Goal: Check status: Check status

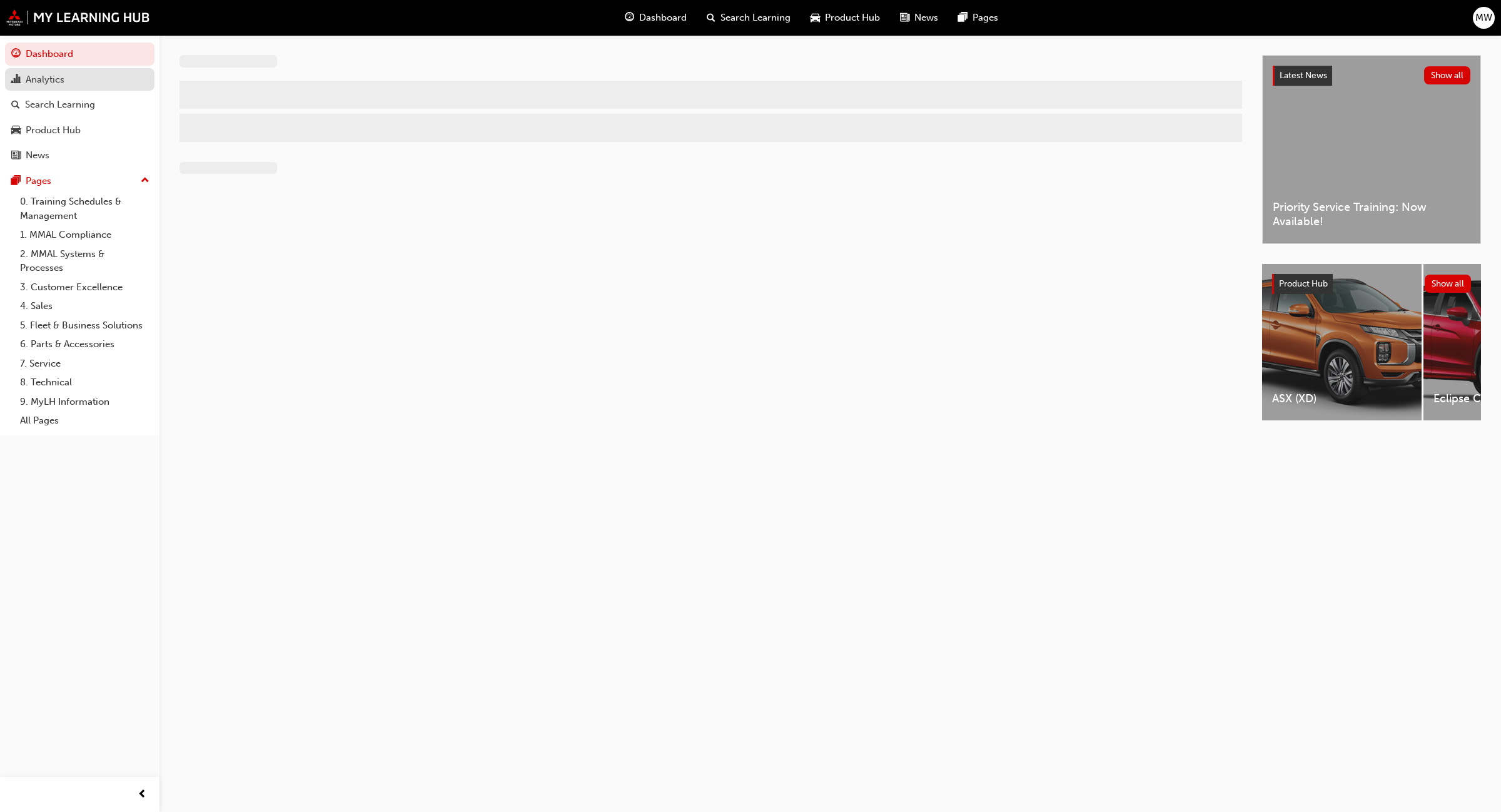
click at [57, 78] on div "Analytics" at bounding box center [45, 79] width 39 height 14
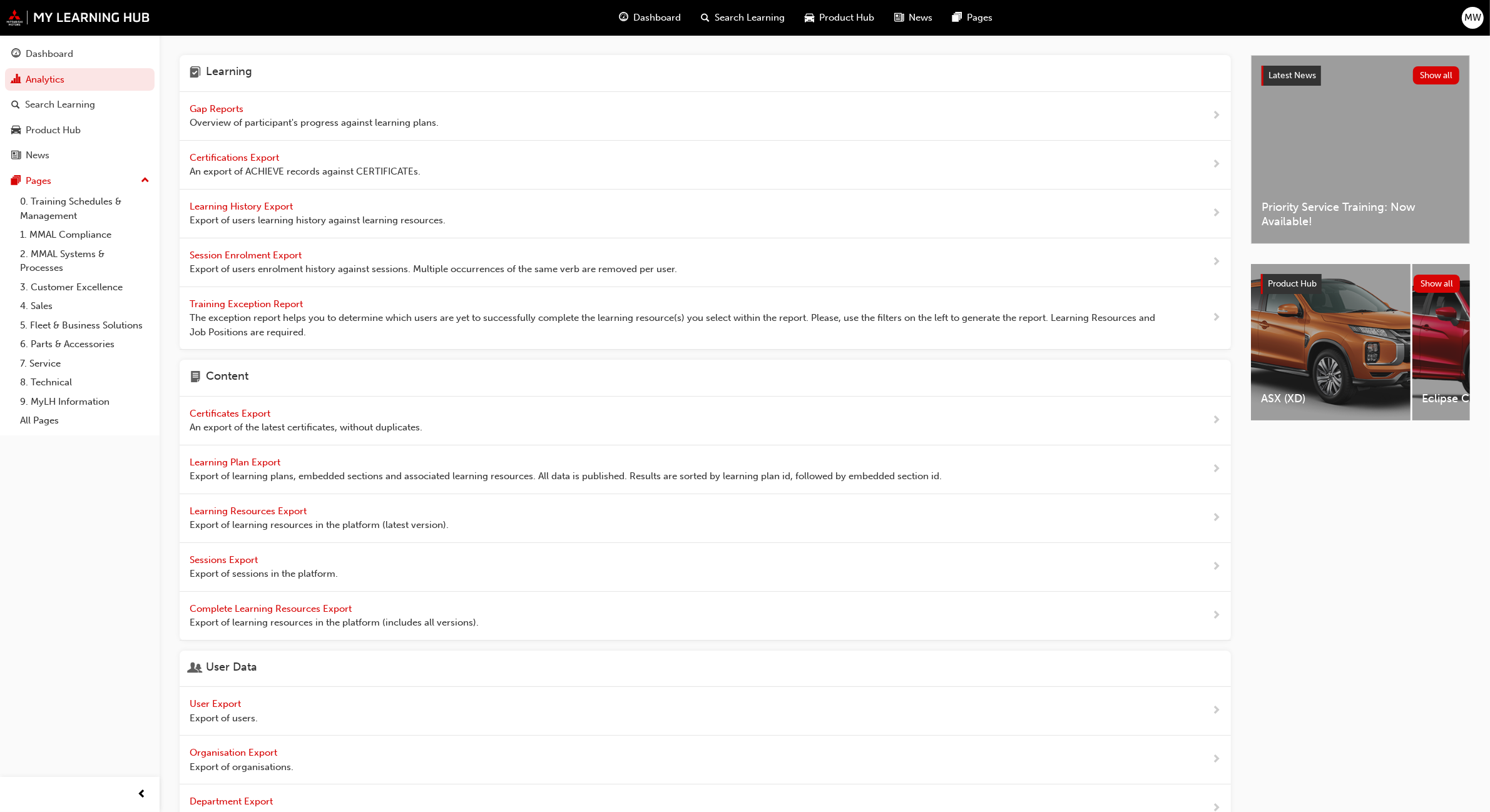
click at [229, 110] on span "Gap Reports" at bounding box center [218, 108] width 56 height 11
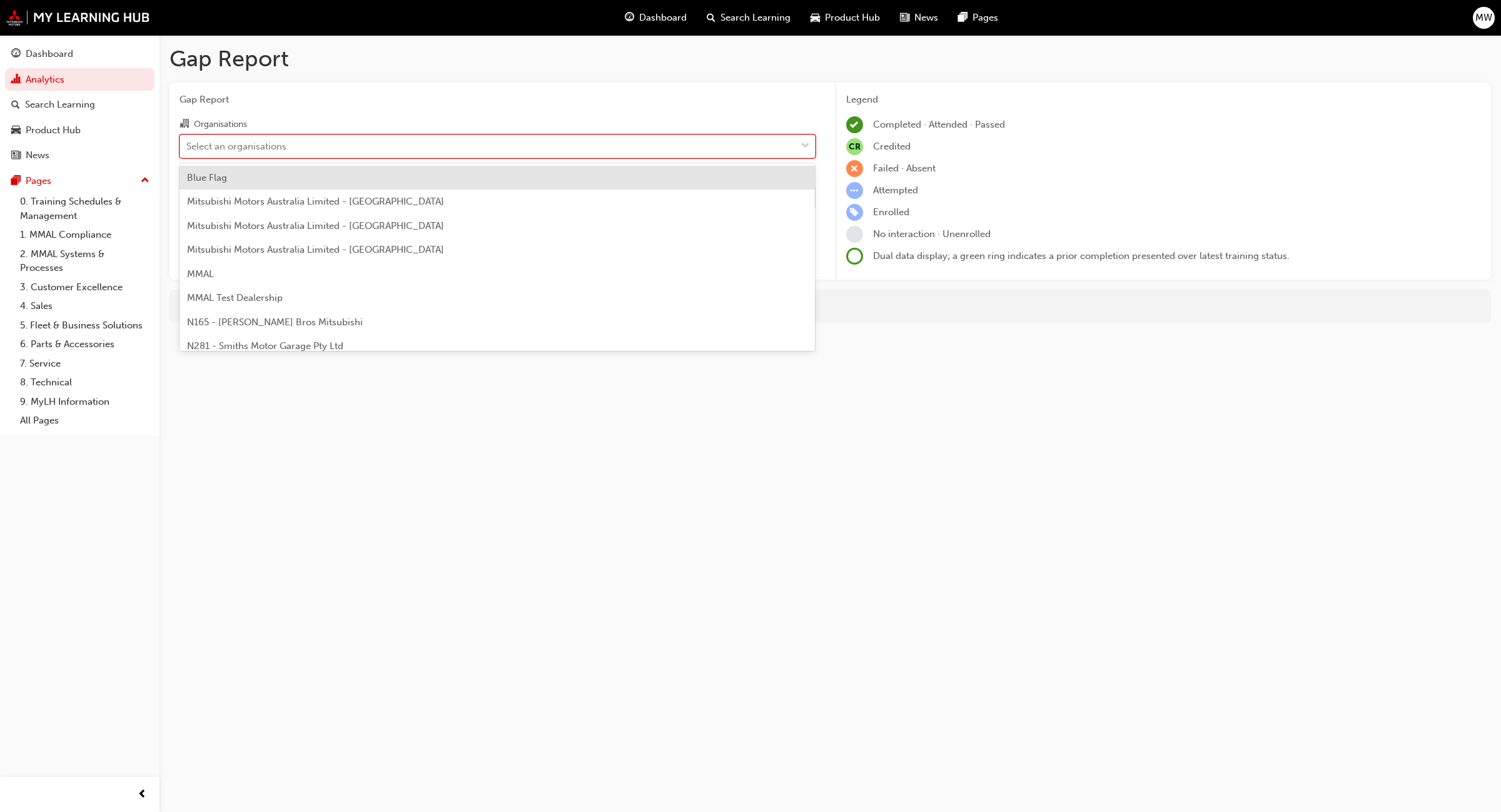
click at [808, 144] on span "down-icon" at bounding box center [805, 145] width 8 height 16
click at [187, 144] on input "Organisations option Blue Flag focused, 1 of 202. 202 results available. Use Up…" at bounding box center [187, 145] width 2 height 11
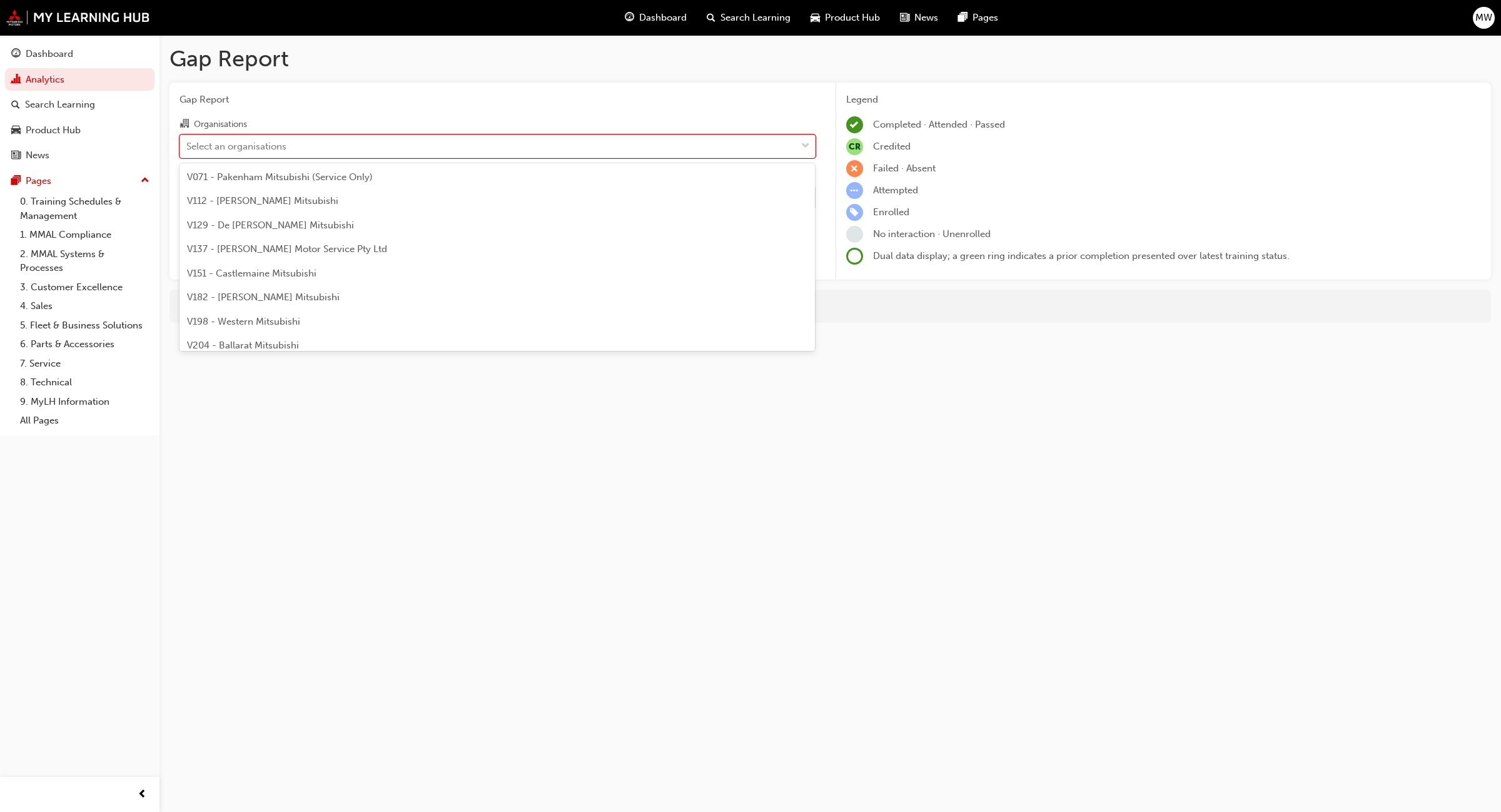
scroll to position [3102, 0]
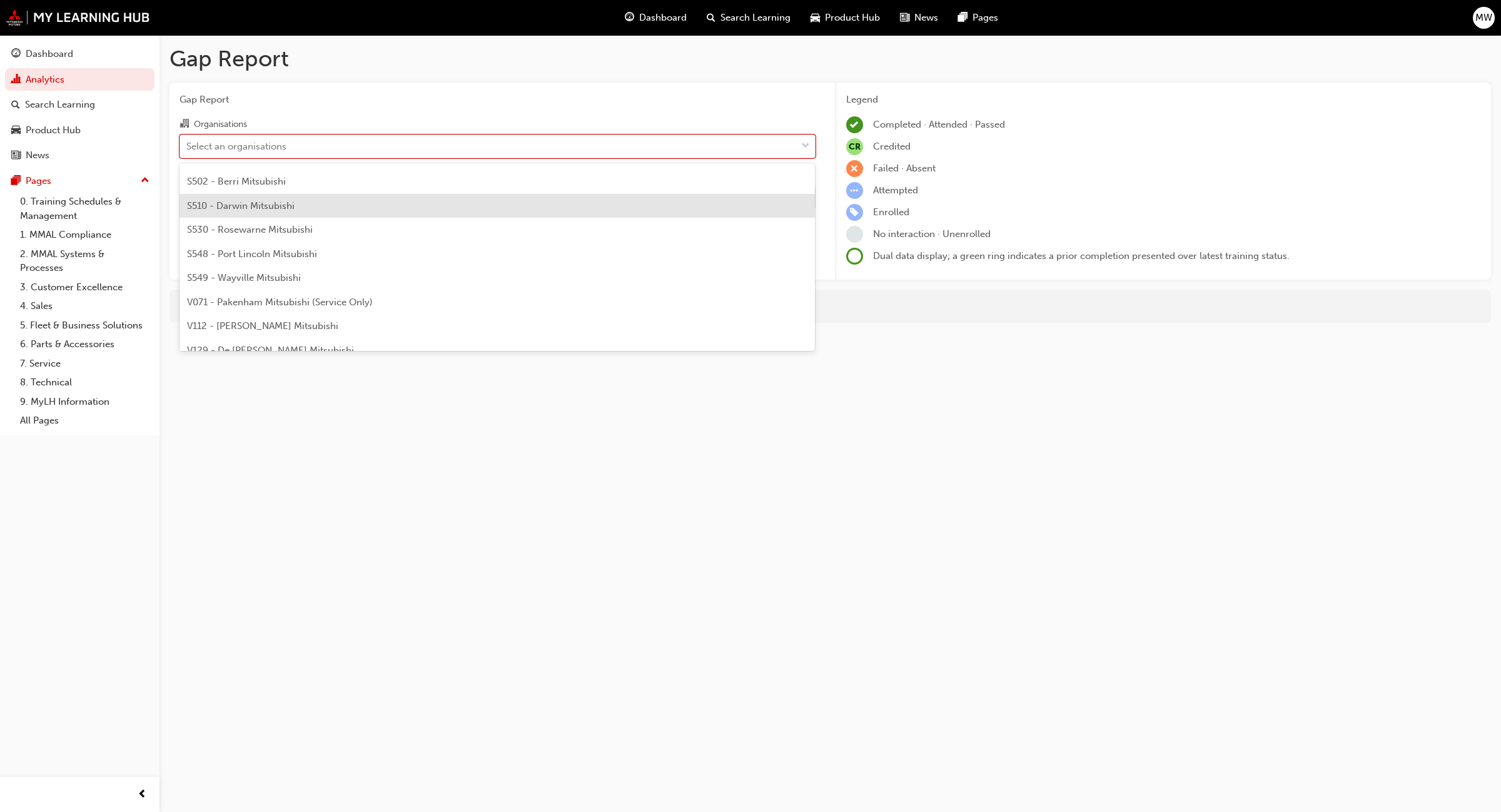
click at [446, 207] on div "S510 - Darwin Mitsubishi" at bounding box center [498, 206] width 636 height 24
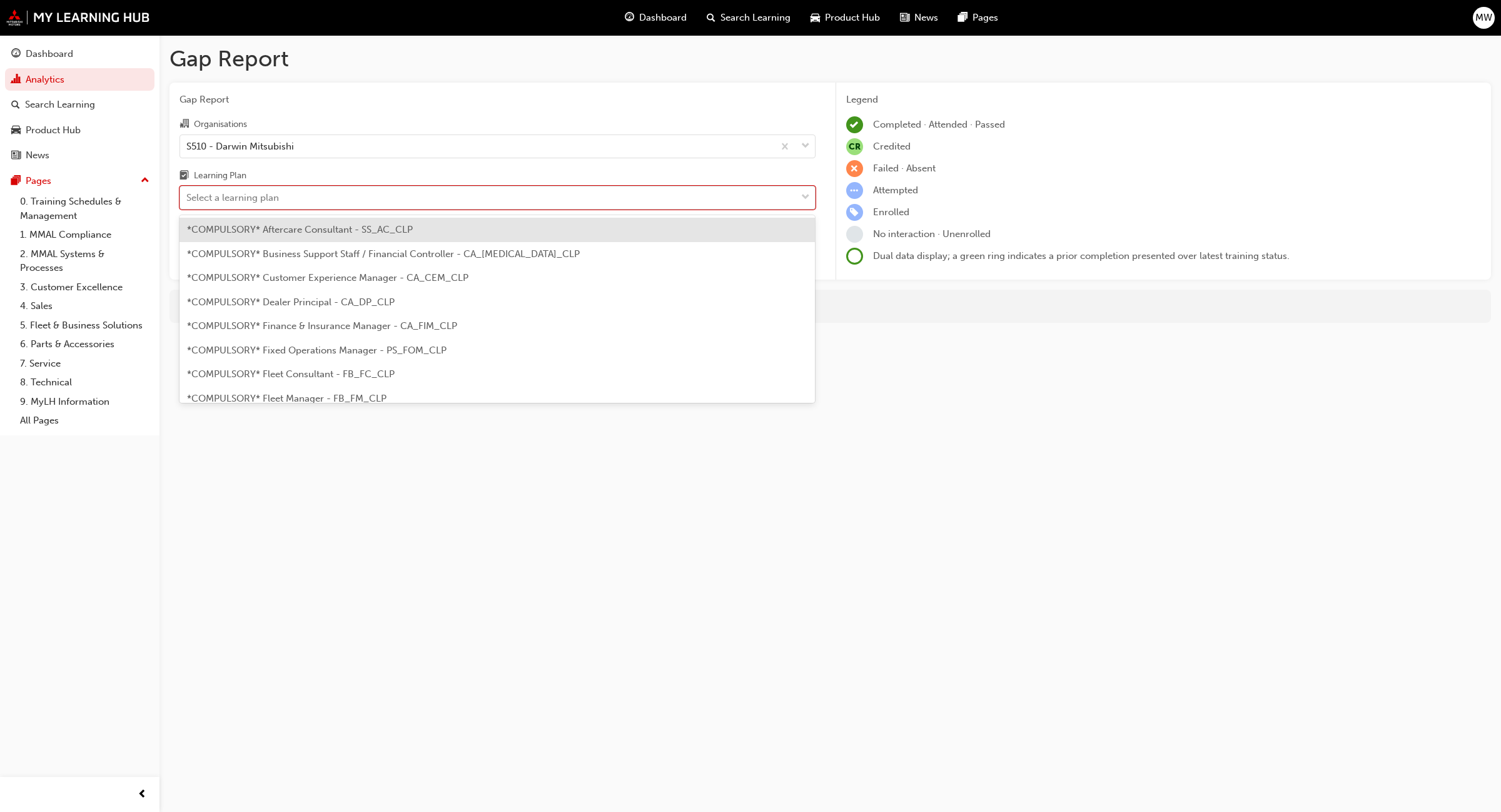
click at [802, 197] on span "down-icon" at bounding box center [805, 197] width 8 height 16
click at [187, 197] on input "Learning Plan option *COMPULSORY* Aftercare Consultant - SS_AC_CLP focused, 1 o…" at bounding box center [187, 197] width 2 height 11
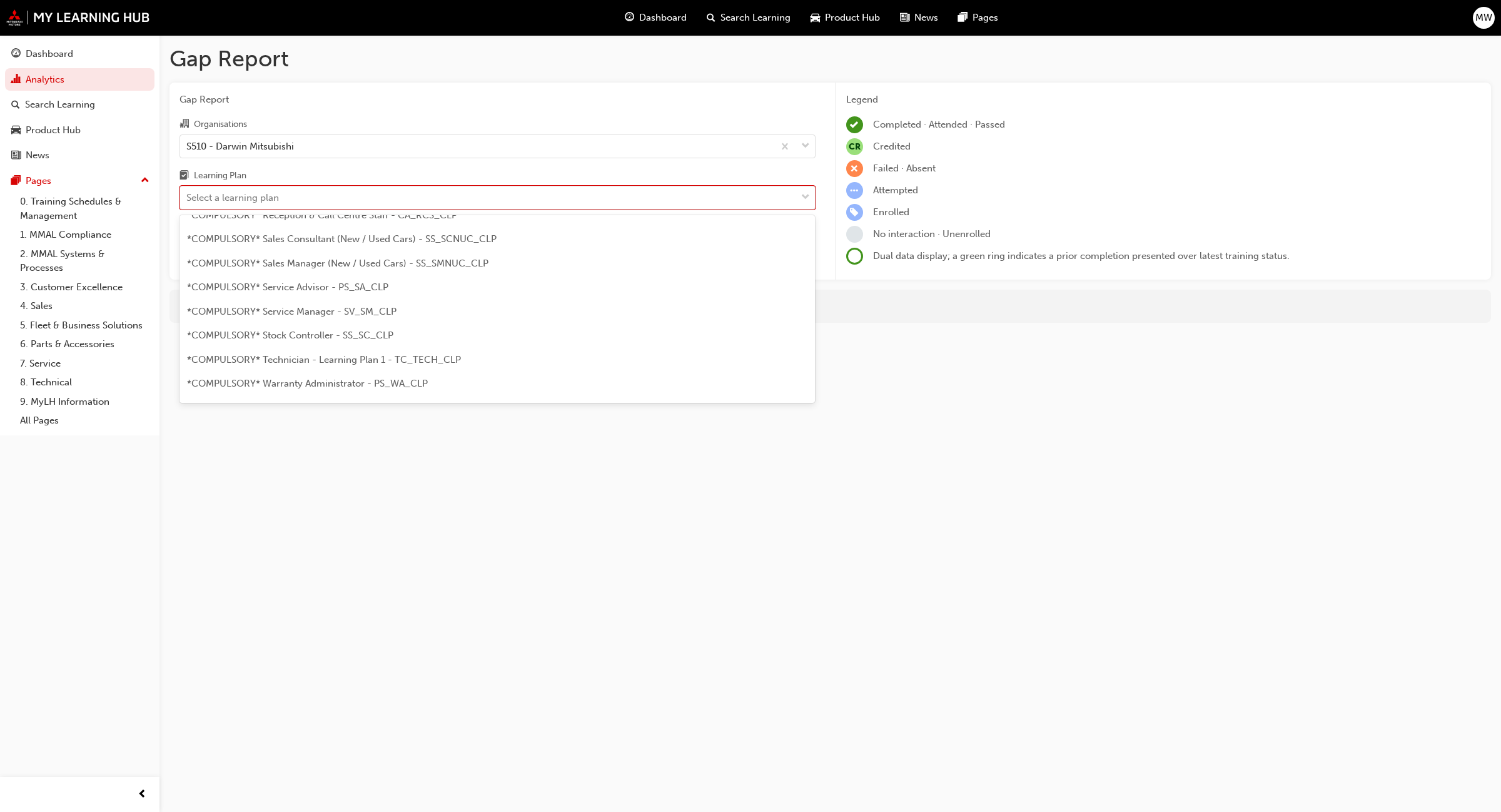
scroll to position [379, 0]
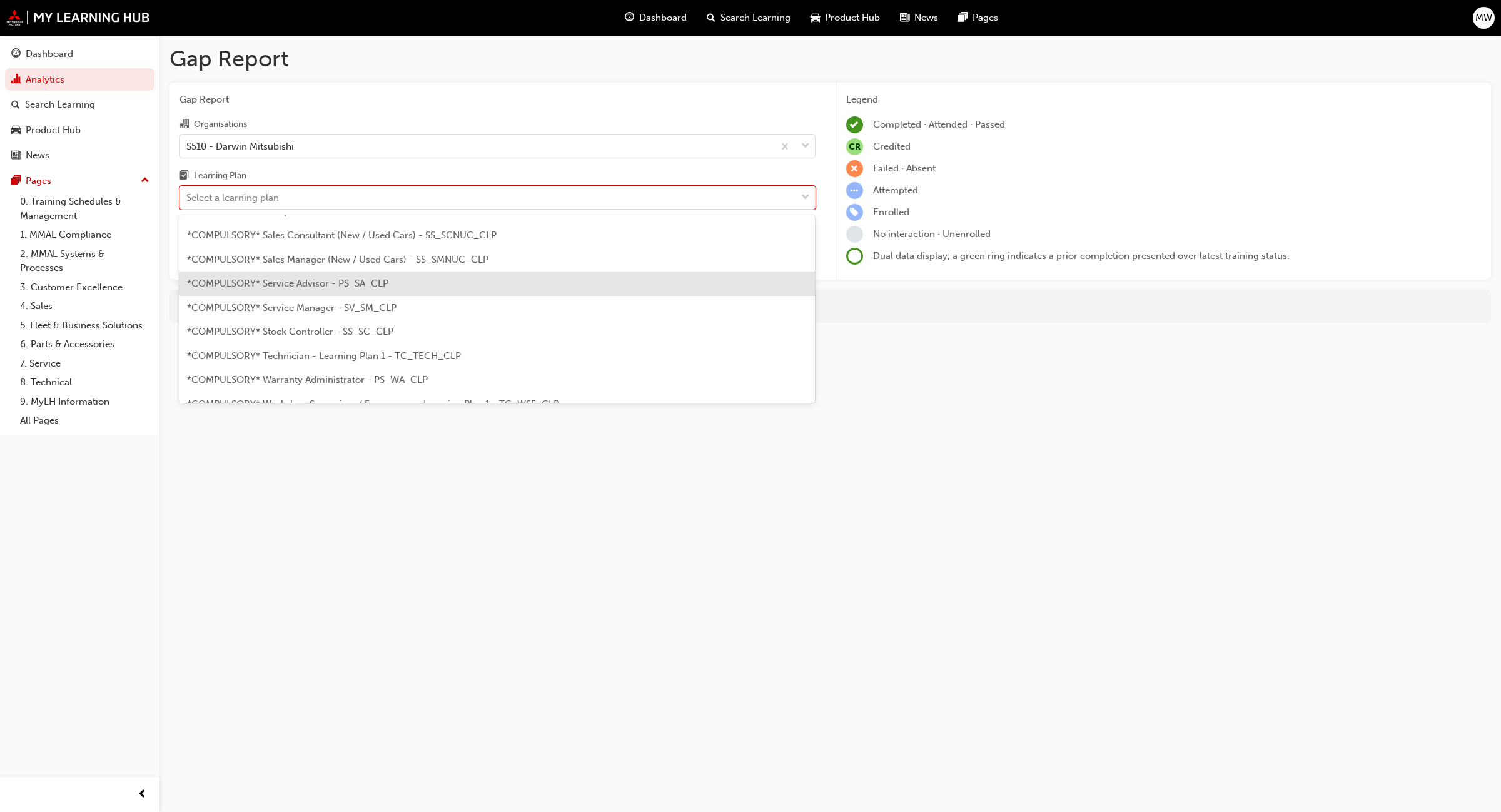
click at [350, 288] on span "*COMPULSORY* Service Advisor - PS_SA_CLP" at bounding box center [287, 283] width 201 height 11
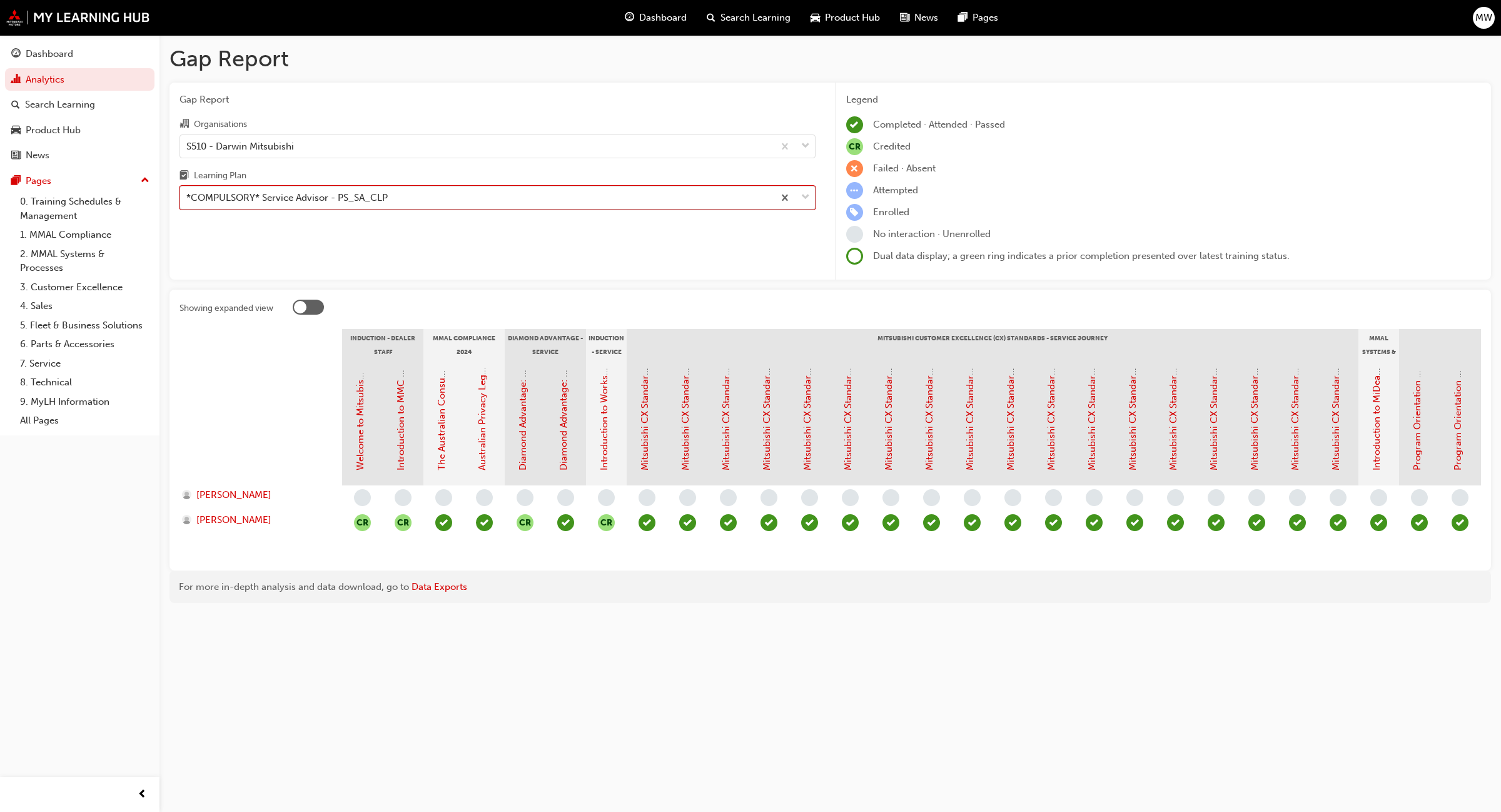
click at [802, 194] on span "down-icon" at bounding box center [805, 197] width 8 height 16
click at [187, 194] on input "Learning Plan option *COMPULSORY* Service Advisor - PS_SA_CLP, selected. 0 resu…" at bounding box center [187, 197] width 2 height 11
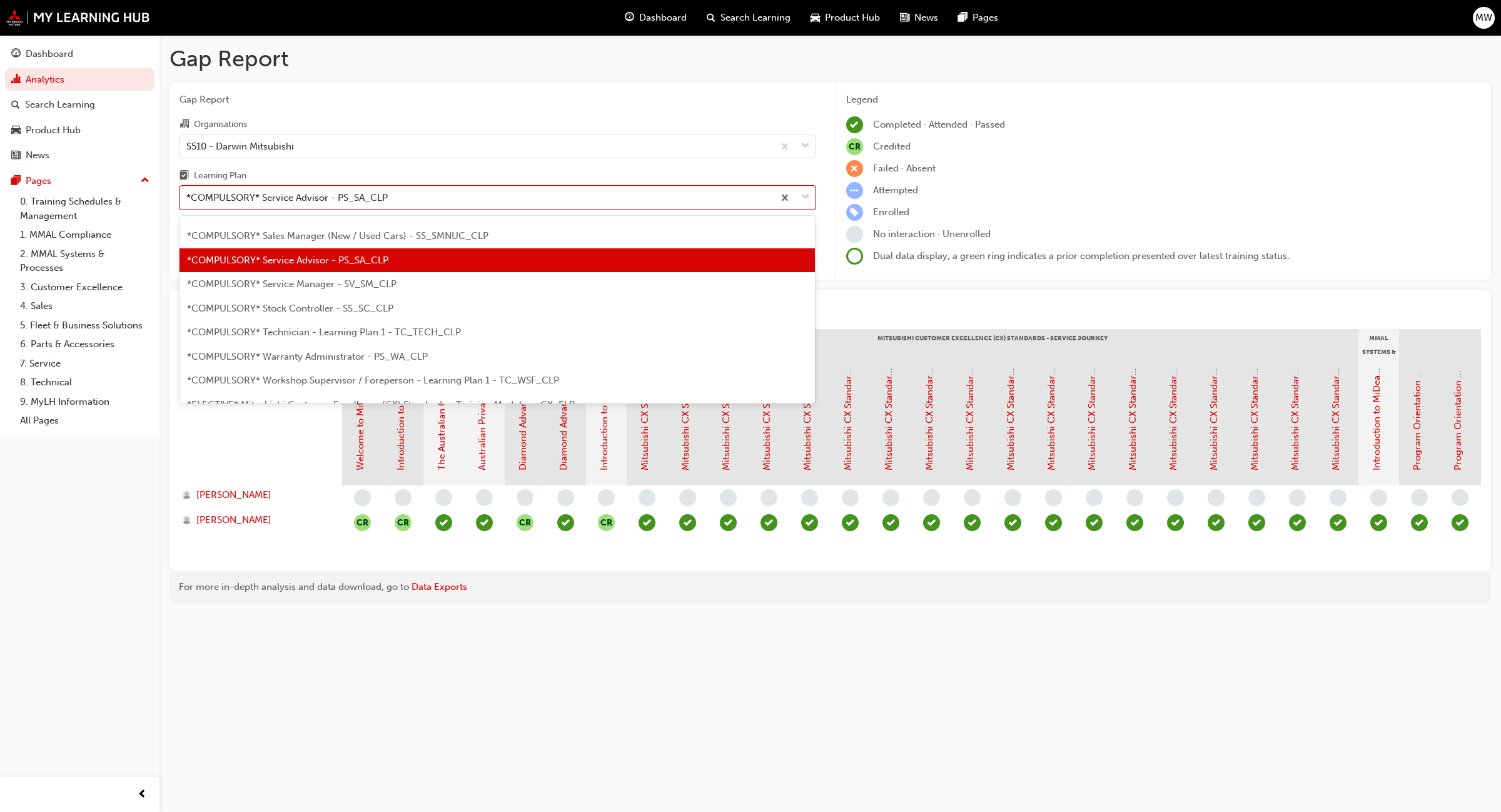
scroll to position [404, 0]
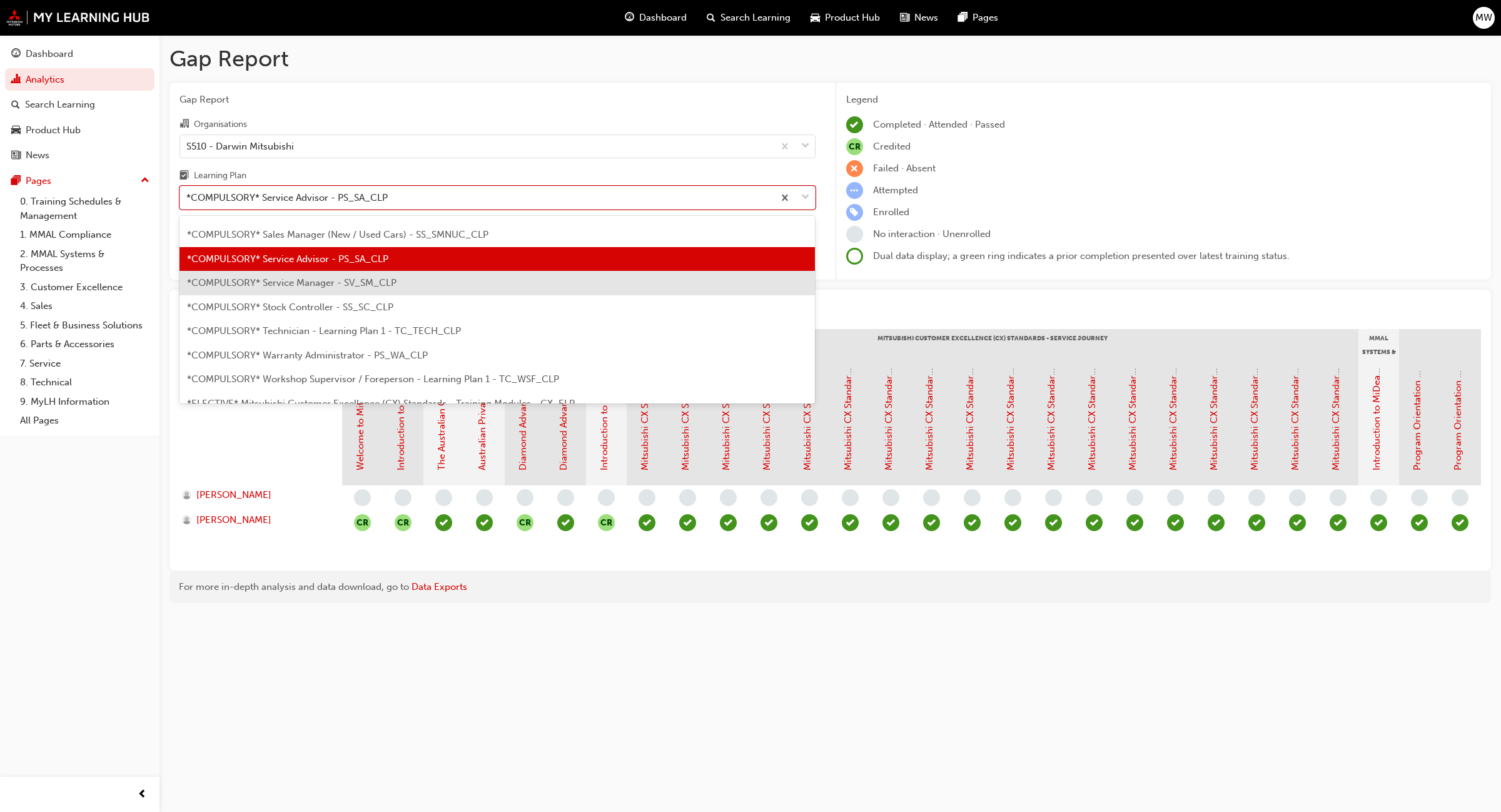
click at [404, 271] on div "*COMPULSORY* Service Manager - SV_SM_CLP" at bounding box center [498, 283] width 636 height 24
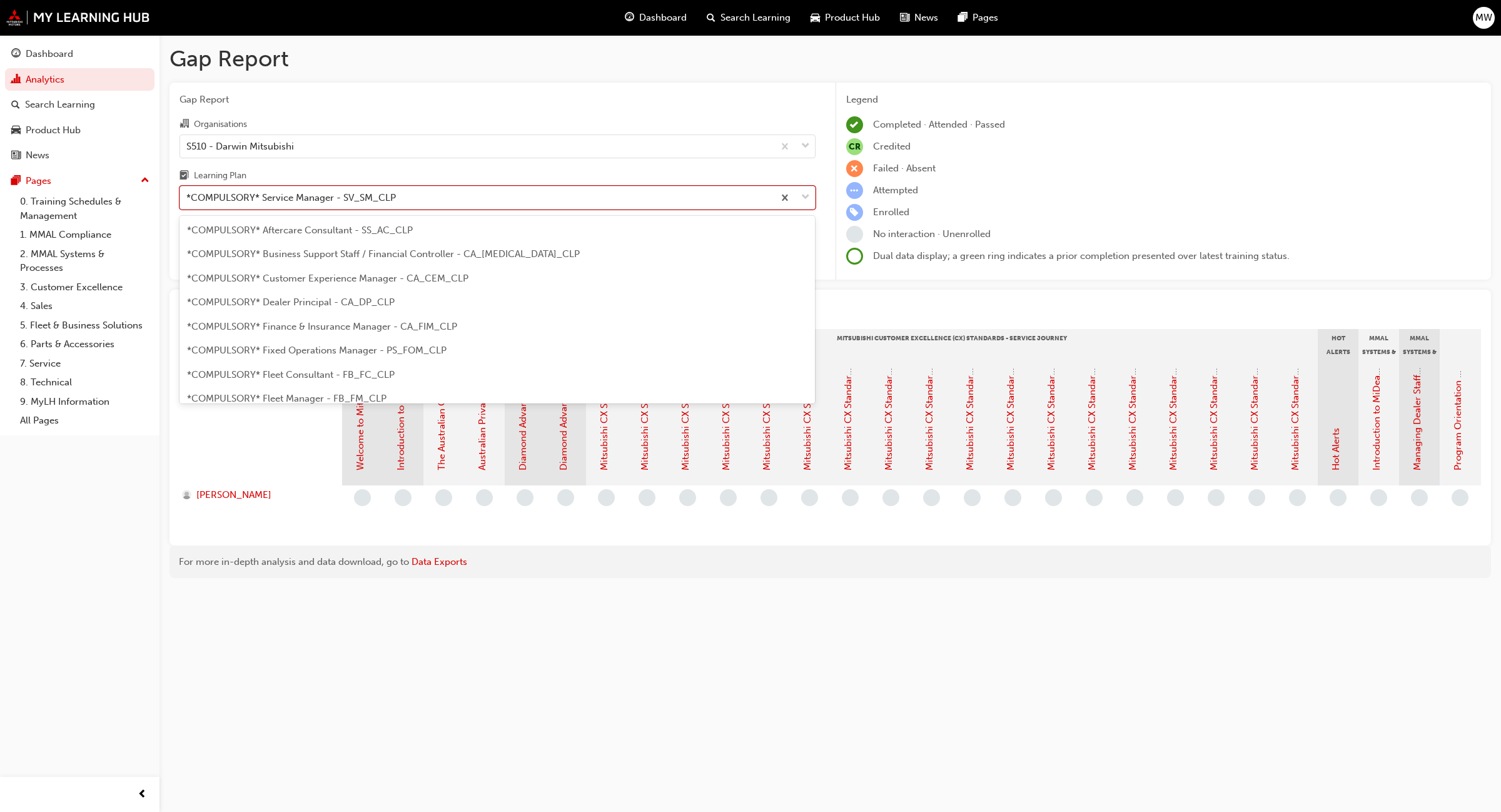
click at [808, 201] on span "down-icon" at bounding box center [805, 197] width 8 height 16
click at [187, 201] on input "Learning Plan option *COMPULSORY* Service Manager - SV_SM_CLP, selected. option…" at bounding box center [187, 197] width 2 height 11
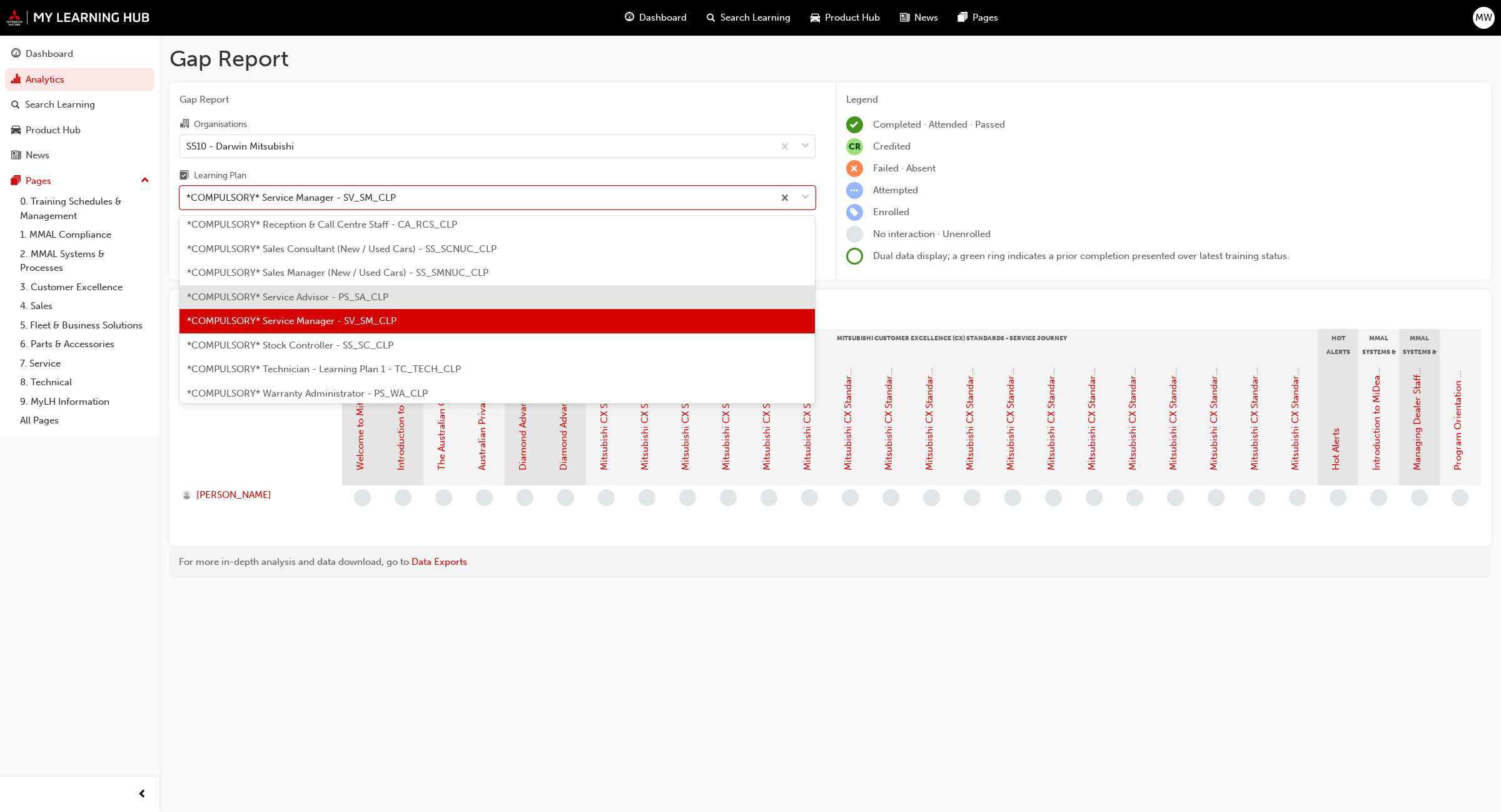
scroll to position [398, 0]
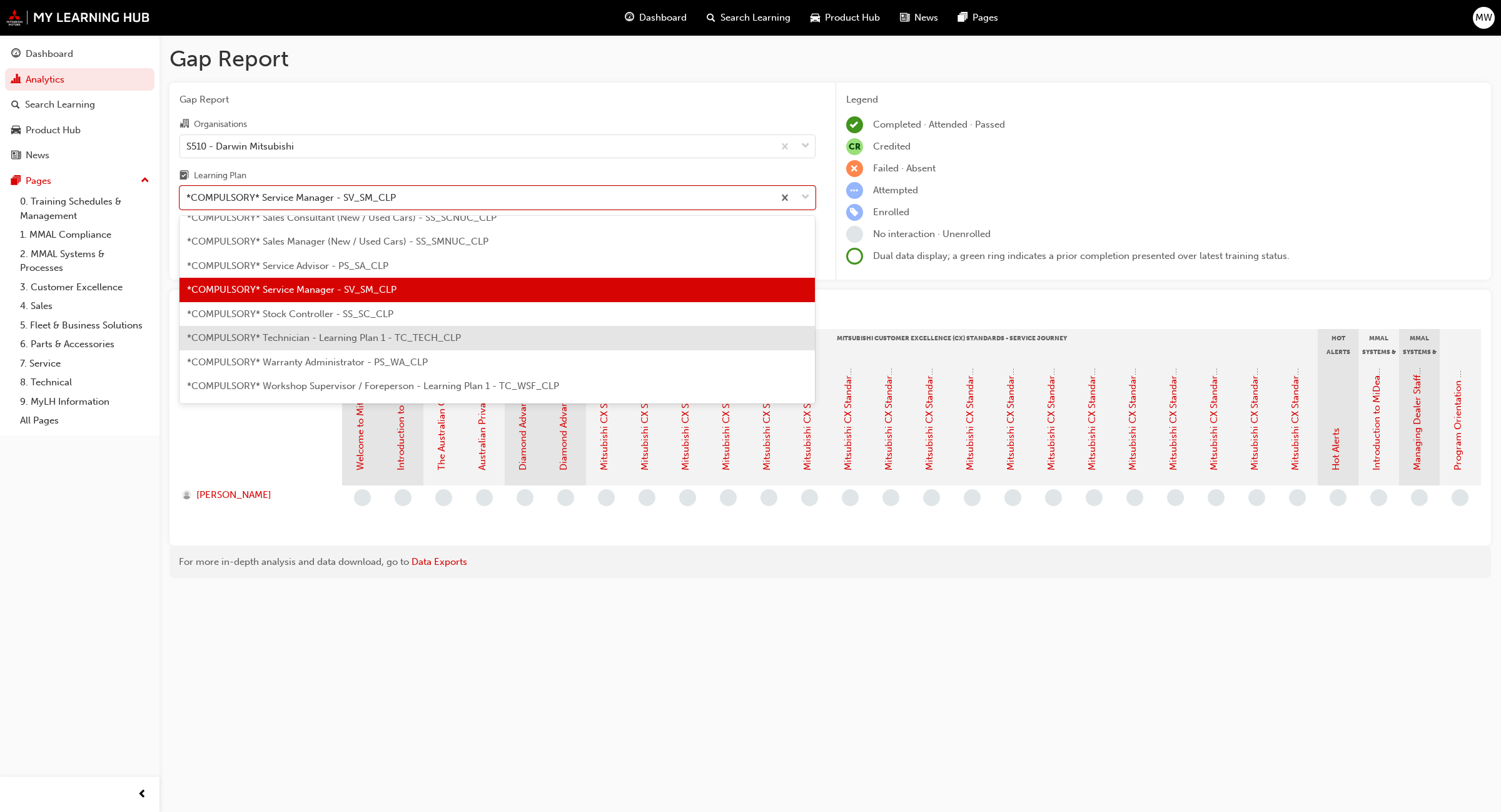
click at [457, 336] on span "*COMPULSORY* Technician - Learning Plan 1 - TC_TECH_CLP" at bounding box center [324, 337] width 274 height 11
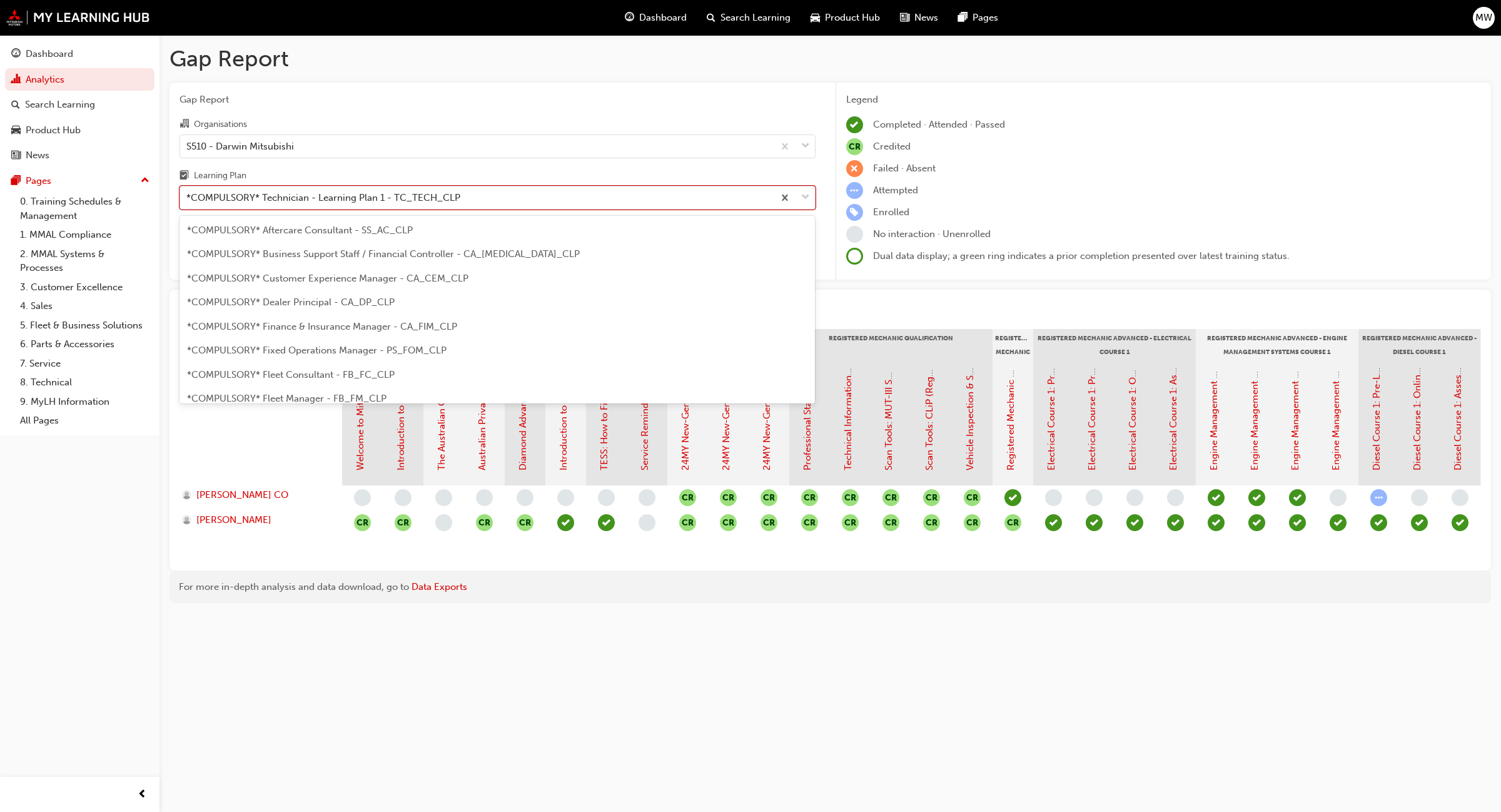
click at [805, 194] on span "down-icon" at bounding box center [805, 197] width 8 height 16
click at [187, 194] on input "Learning Plan option *COMPULSORY* Technician - Learning Plan 1 - TC_TECH_CLP, s…" at bounding box center [187, 197] width 2 height 11
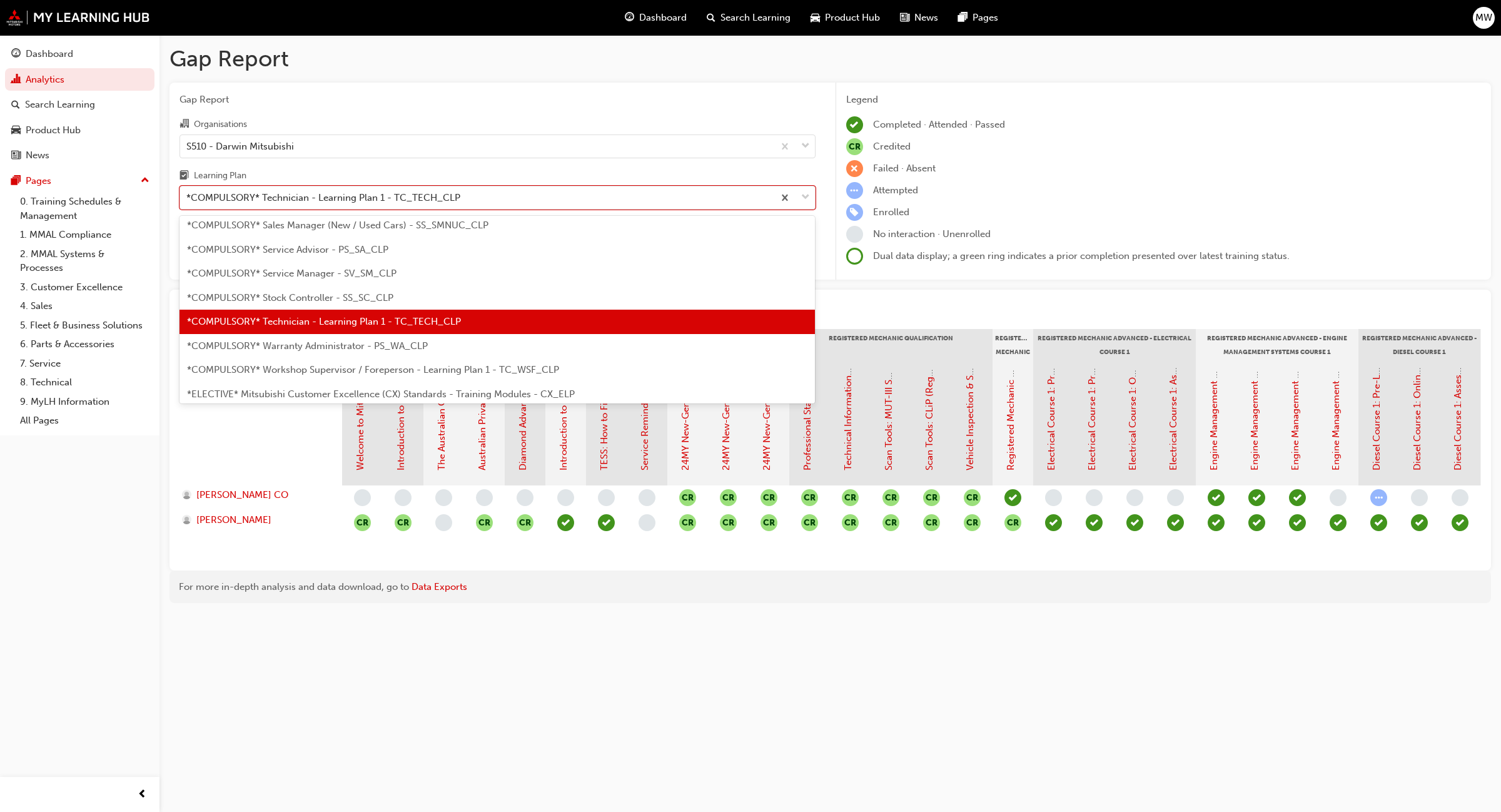
scroll to position [446, 0]
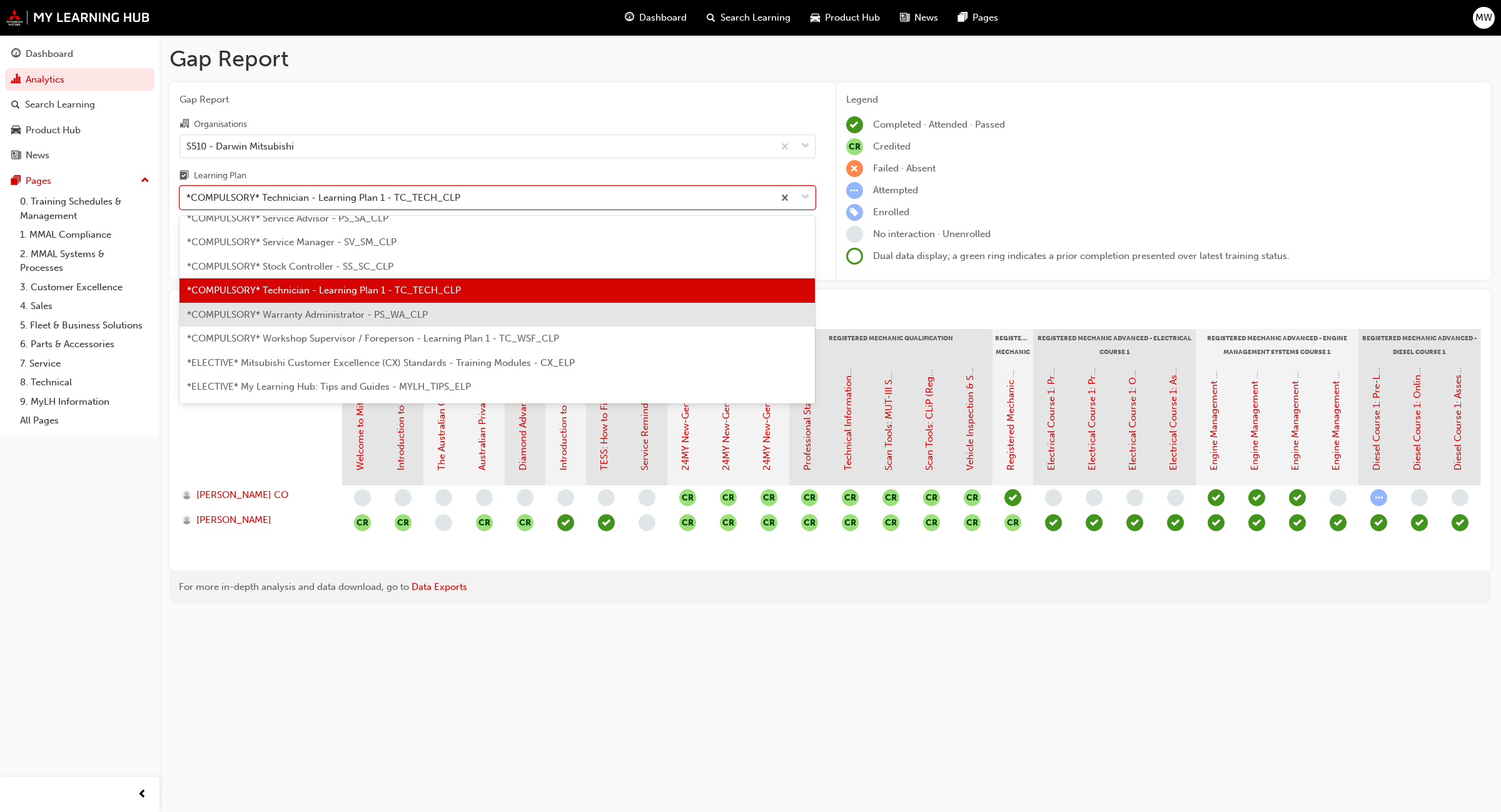
click at [450, 306] on div "*COMPULSORY* Warranty Administrator - PS_WA_CLP" at bounding box center [498, 315] width 636 height 24
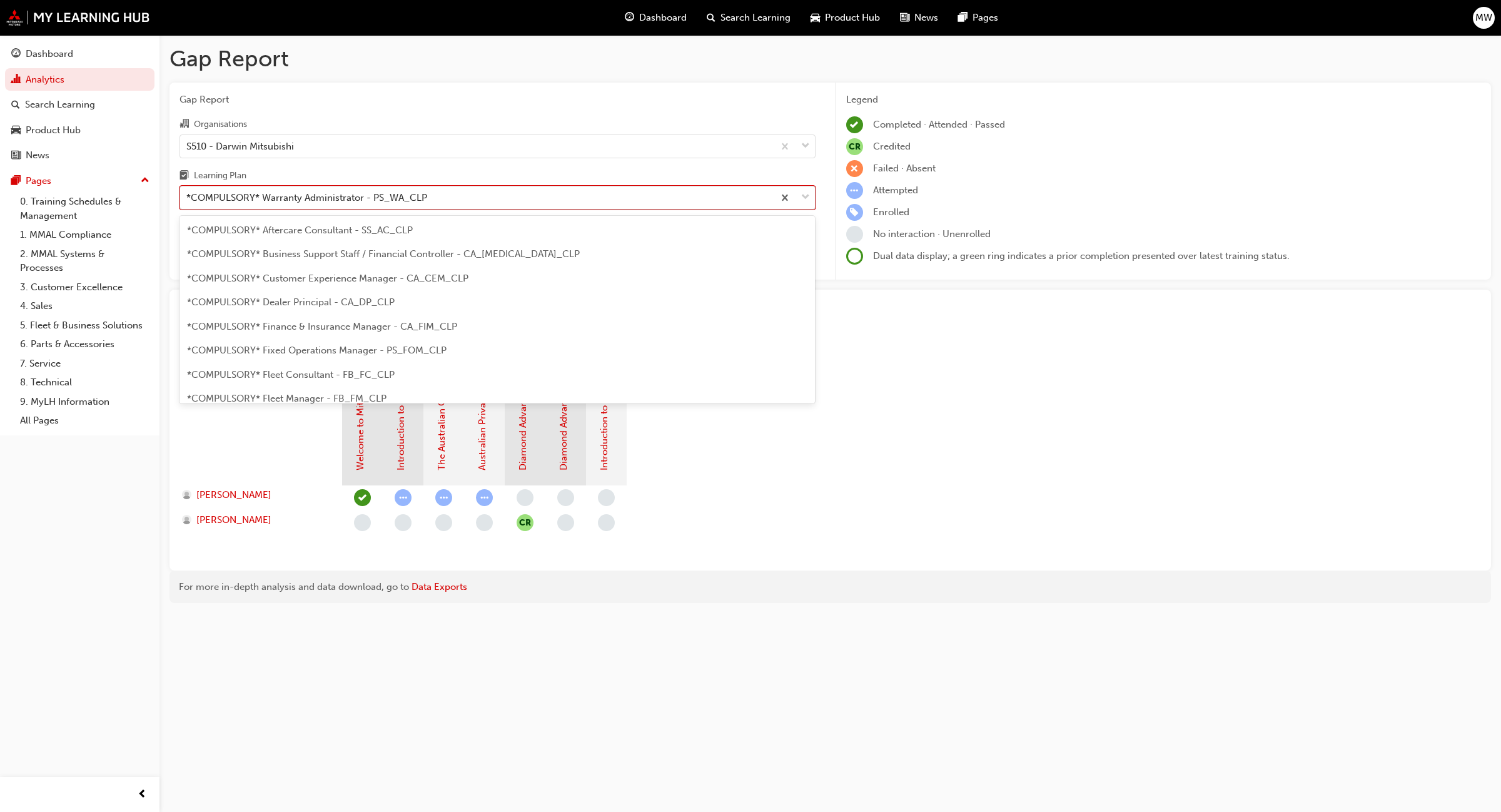
click at [814, 195] on div at bounding box center [795, 198] width 41 height 23
click at [187, 195] on input "Learning Plan option *COMPULSORY* Warranty Administrator - PS_WA_CLP, selected.…" at bounding box center [187, 197] width 2 height 11
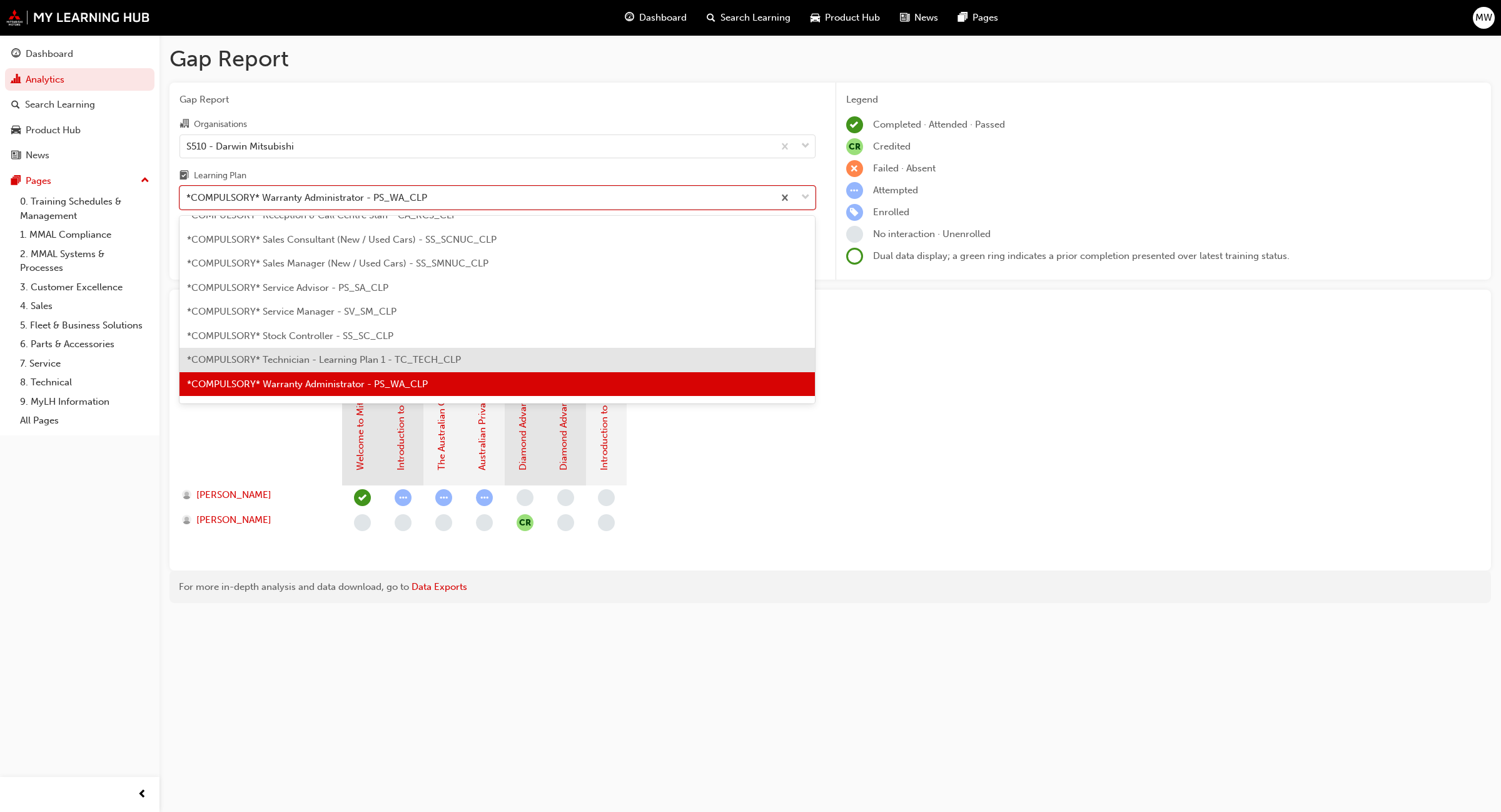
click at [448, 357] on span "*COMPULSORY* Technician - Learning Plan 1 - TC_TECH_CLP" at bounding box center [324, 360] width 274 height 11
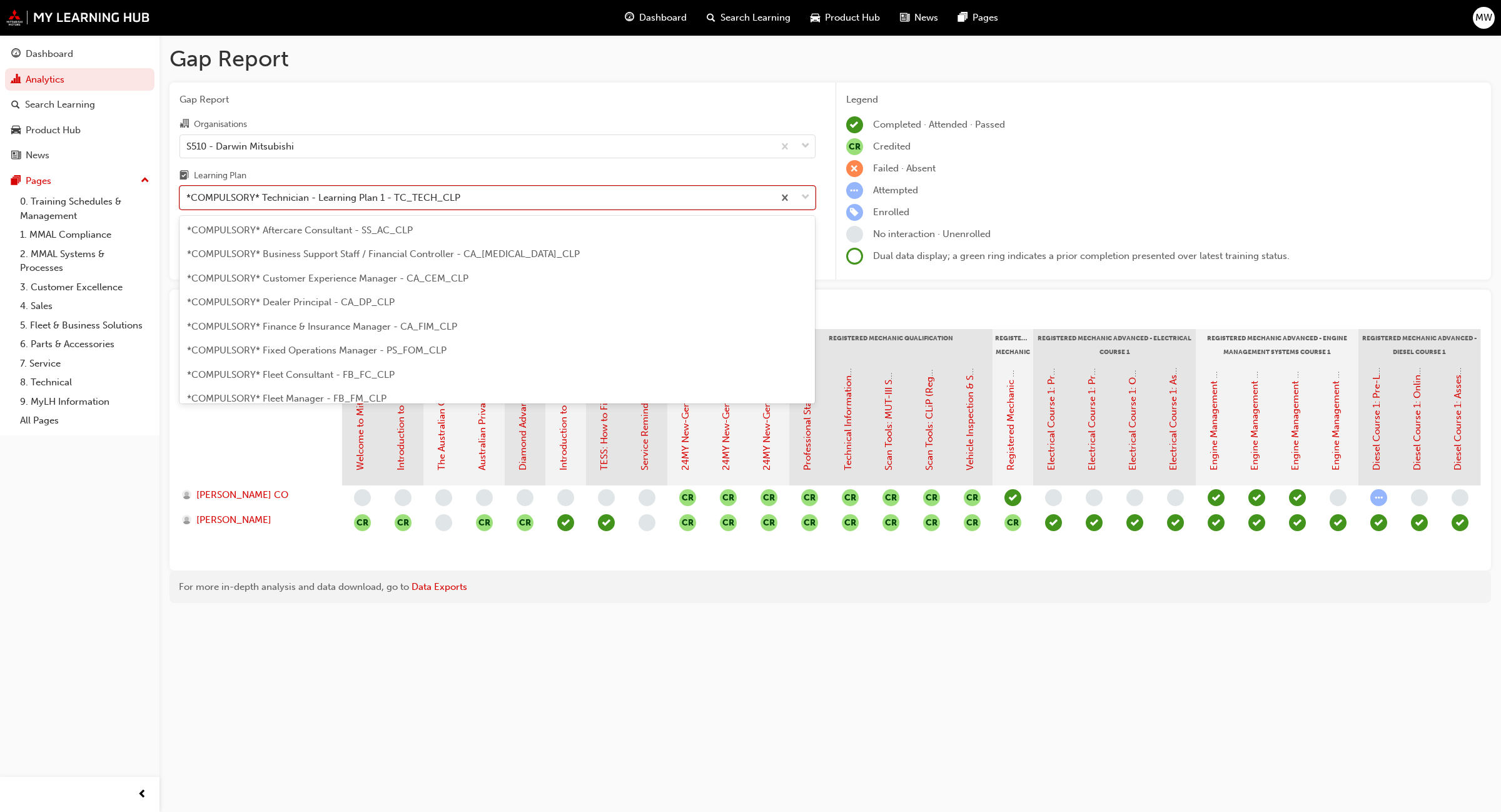
click at [811, 198] on div at bounding box center [795, 198] width 41 height 23
click at [187, 198] on input "Learning Plan option *COMPULSORY* Technician - Learning Plan 1 - TC_TECH_CLP, s…" at bounding box center [187, 197] width 2 height 11
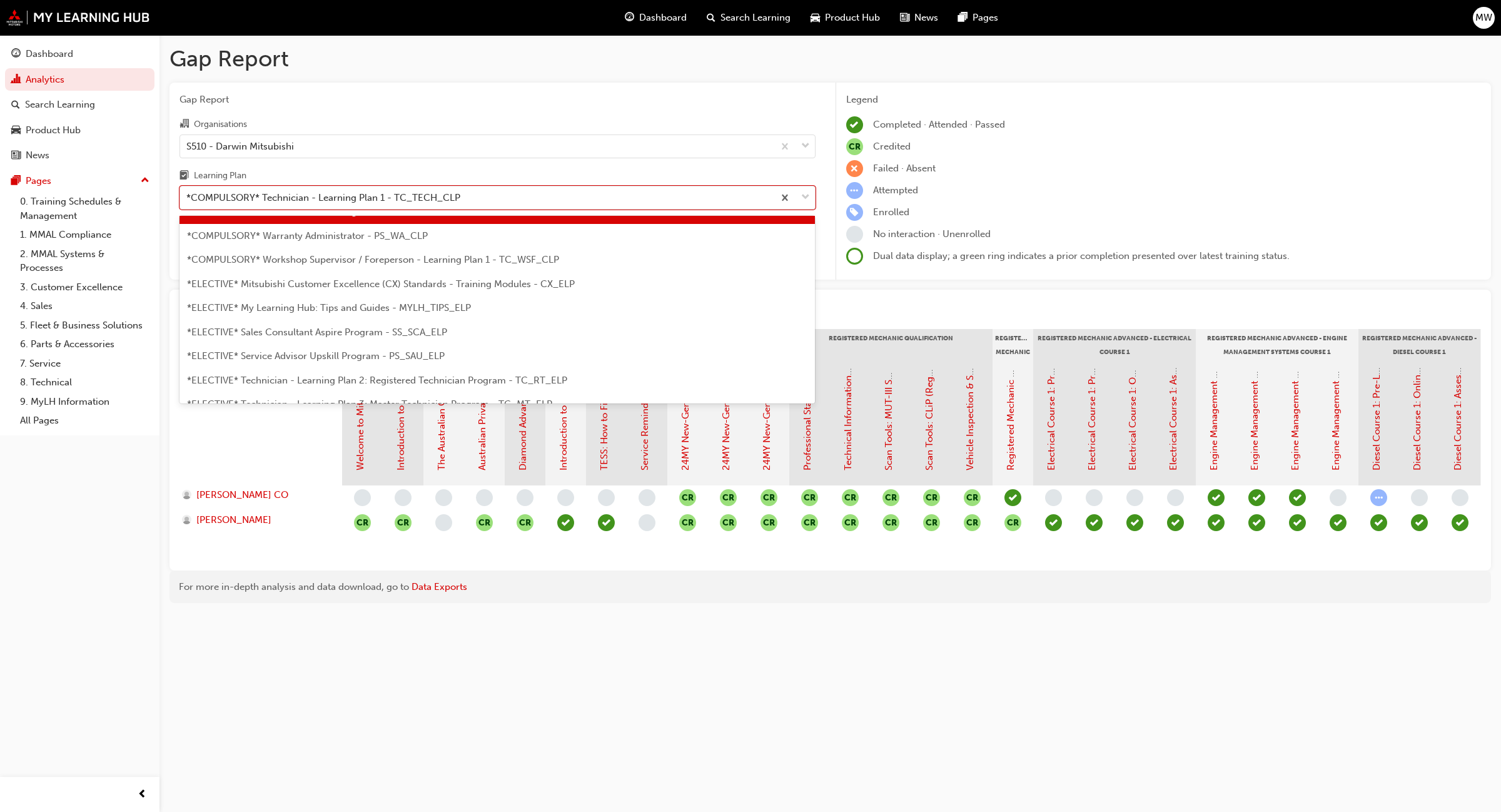
scroll to position [539, 0]
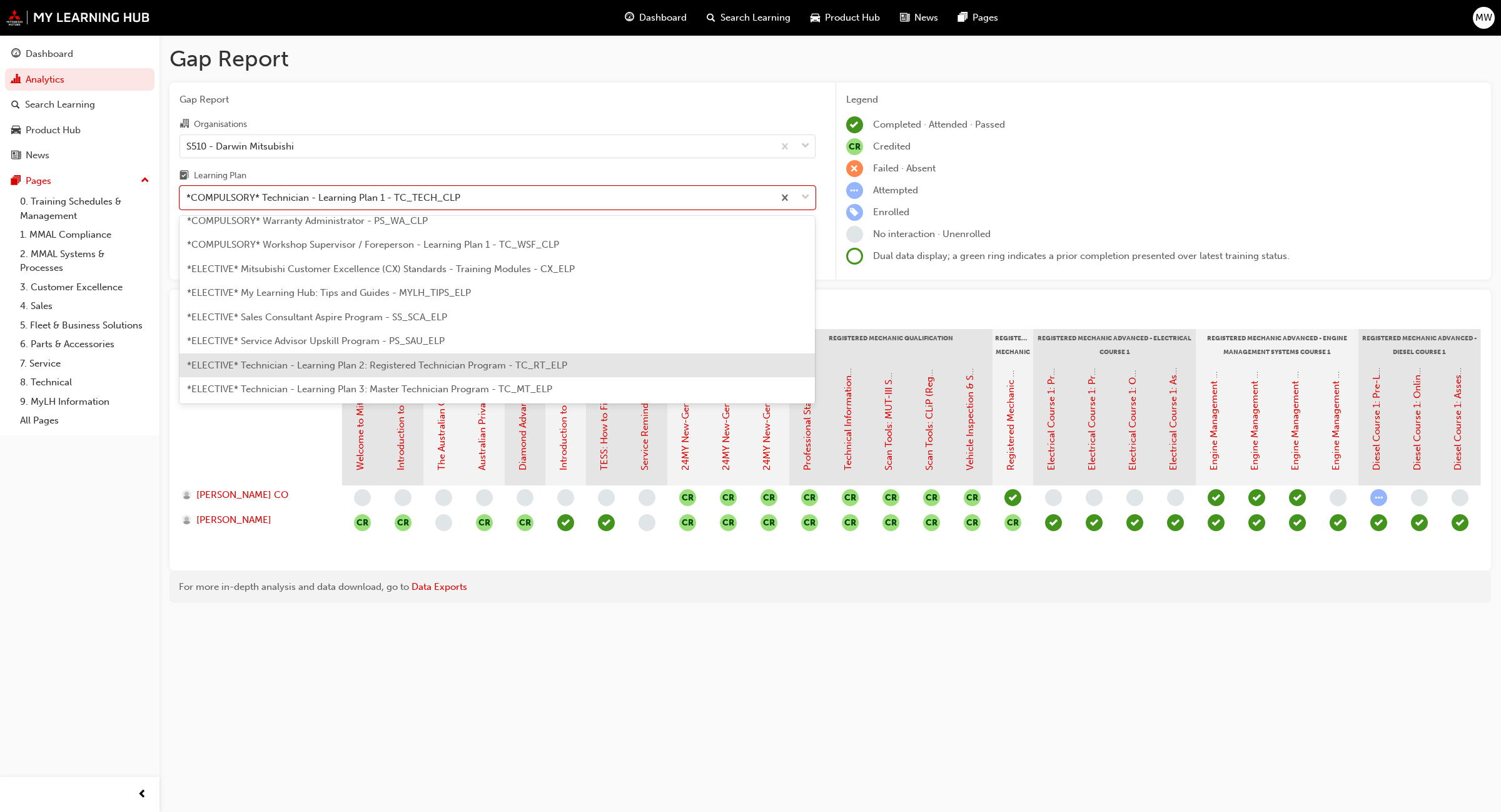
click at [569, 360] on div "*ELECTIVE* Technician - Learning Plan 2: Registered Technician Program - TC_RT_…" at bounding box center [498, 366] width 636 height 24
